Goal: Task Accomplishment & Management: Use online tool/utility

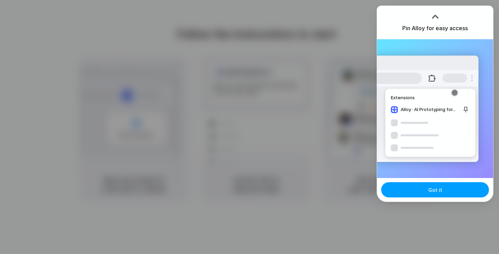
click at [444, 190] on button "Got it" at bounding box center [436, 189] width 108 height 15
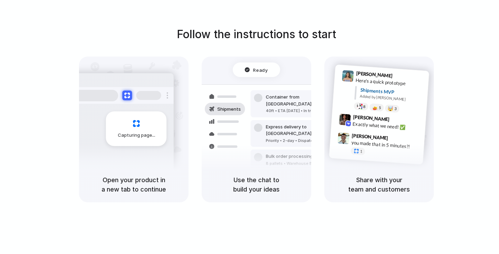
drag, startPoint x: 65, startPoint y: 12, endPoint x: 183, endPoint y: 28, distance: 119.7
click at [183, 28] on div "Follow the instructions to start Capturing page Open your product in a new tab …" at bounding box center [256, 134] width 513 height 268
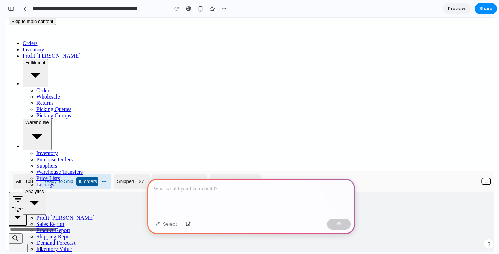
scroll to position [106, 0]
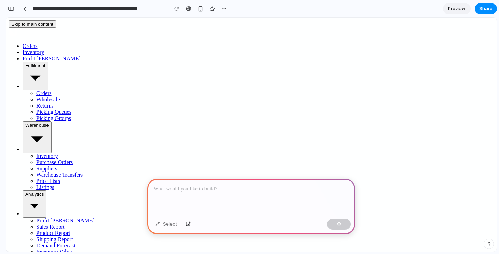
click at [219, 204] on div at bounding box center [251, 197] width 208 height 37
click at [264, 205] on div "**********" at bounding box center [251, 197] width 208 height 37
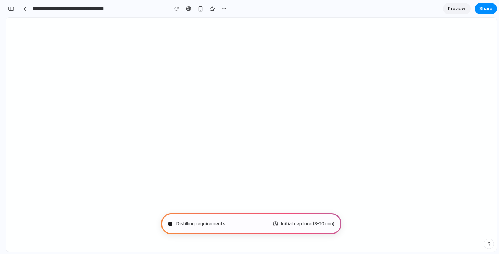
type input "**********"
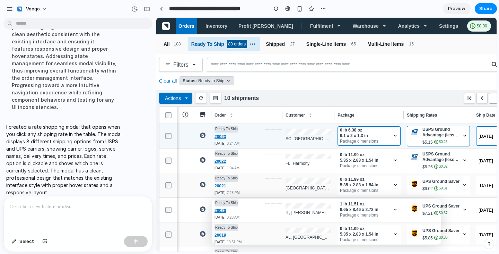
click at [419, 138] on div "USPS Ground Advantage (less than 1lb) $5.15 $0.26" at bounding box center [436, 136] width 53 height 19
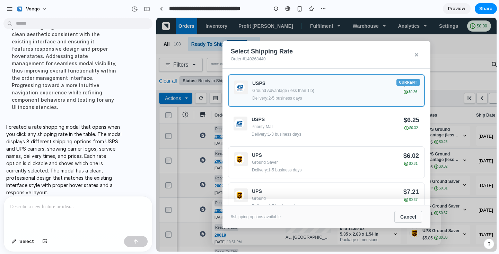
click at [407, 126] on button "USPS Ground Advantage (less than 1lb) $5.15 $0.26" at bounding box center [438, 136] width 63 height 20
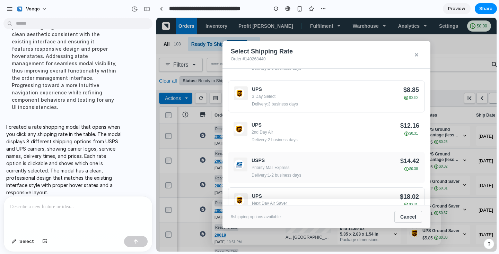
scroll to position [167, 0]
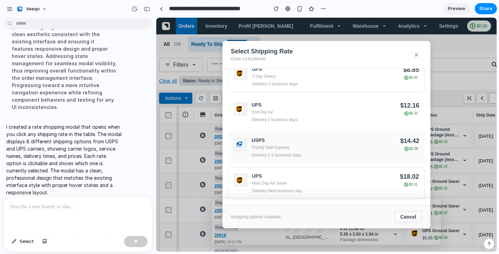
click at [265, 158] on button "USPS Priority Mail Express Delivery: 1-2 business days $14.42 $0.38" at bounding box center [326, 147] width 197 height 31
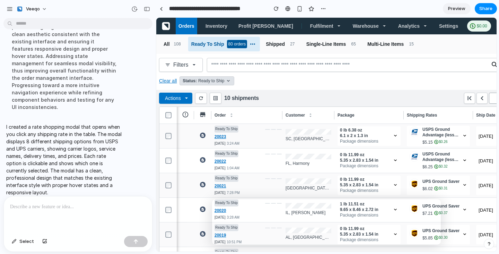
click at [457, 4] on link "Preview" at bounding box center [457, 8] width 28 height 11
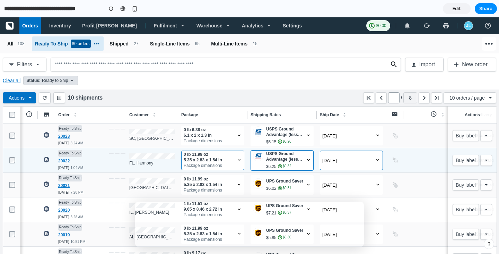
scroll to position [36, 0]
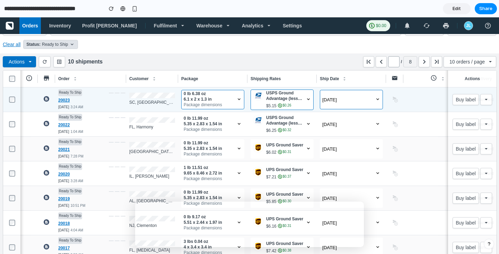
click at [297, 97] on span "USPS Ground Advantage (less than 1lb)" at bounding box center [286, 95] width 40 height 11
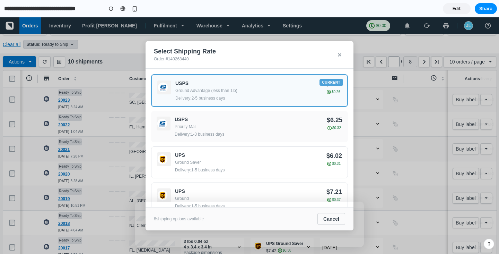
click at [316, 142] on button "USPS Priority Mail Delivery: 1-3 business days $6.25 $0.32" at bounding box center [249, 126] width 197 height 31
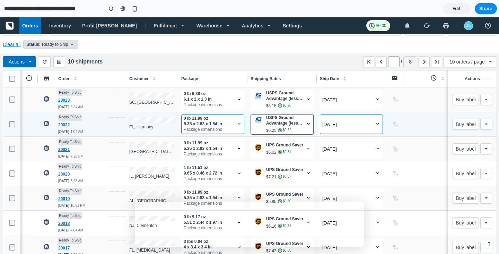
click at [302, 132] on div "USPS Ground Advantage (less than 1lb) $6.25 $0.32" at bounding box center [286, 124] width 40 height 19
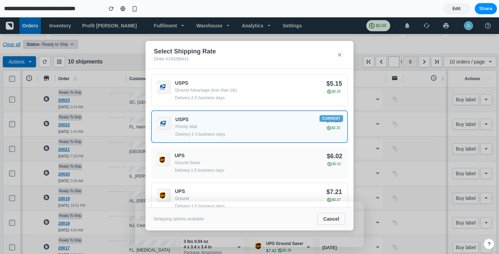
click at [303, 178] on button "UPS Ground Saver Delivery: 1-5 business days $6.02 $0.31" at bounding box center [249, 162] width 197 height 31
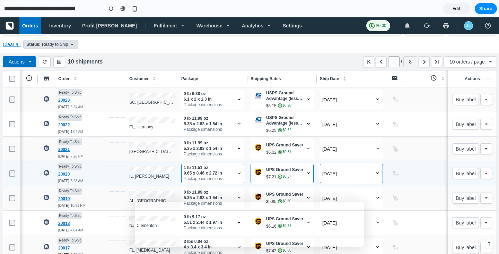
click at [288, 164] on button "UPS Ground Saver $7.21 $0.37" at bounding box center [282, 173] width 63 height 19
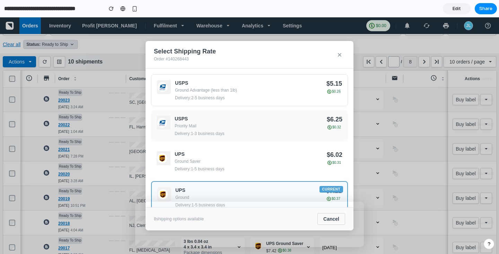
click at [270, 136] on div "Delivery: 1-3 business days" at bounding box center [248, 133] width 147 height 5
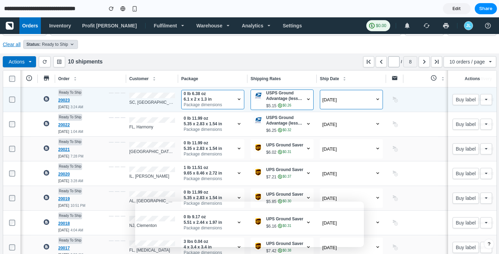
click at [281, 100] on span "USPS Ground Advantage (less than 1lb)" at bounding box center [286, 95] width 40 height 11
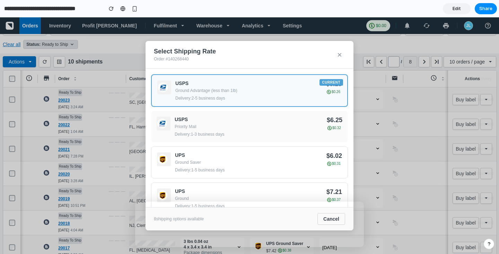
click at [273, 125] on div "USPS Priority Mail Delivery: 1-3 business days" at bounding box center [248, 127] width 147 height 20
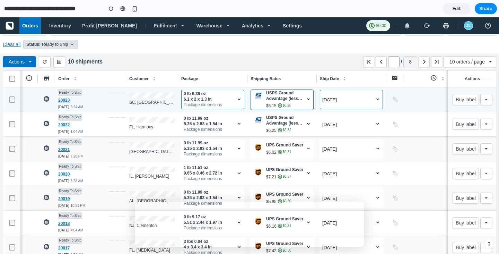
click at [279, 91] on span "USPS Ground Advantage (less than 1lb)" at bounding box center [286, 95] width 40 height 11
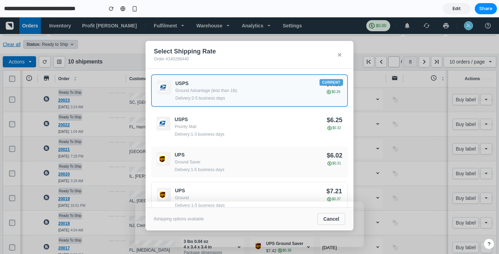
click at [276, 156] on div "UPS" at bounding box center [248, 155] width 147 height 6
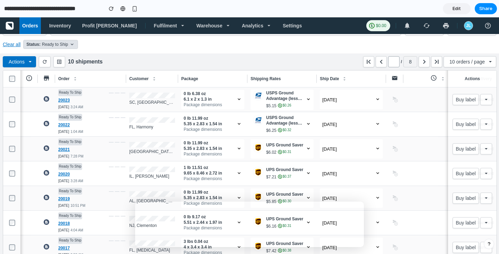
click at [79, 24] on ul "Orders Inventory Profit Analyzer Fulfilment Orders Wholesale Returns Picking Qu…" at bounding box center [192, 25] width 347 height 17
click at [61, 27] on link "Inventory" at bounding box center [59, 25] width 27 height 17
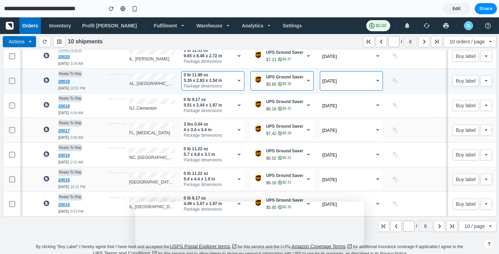
scroll to position [0, 0]
